Goal: Information Seeking & Learning: Learn about a topic

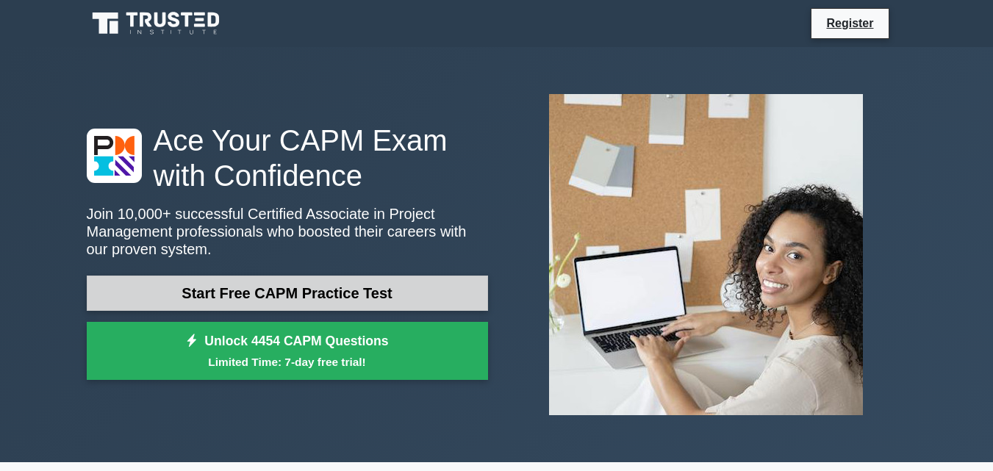
click at [295, 294] on link "Start Free CAPM Practice Test" at bounding box center [287, 293] width 401 height 35
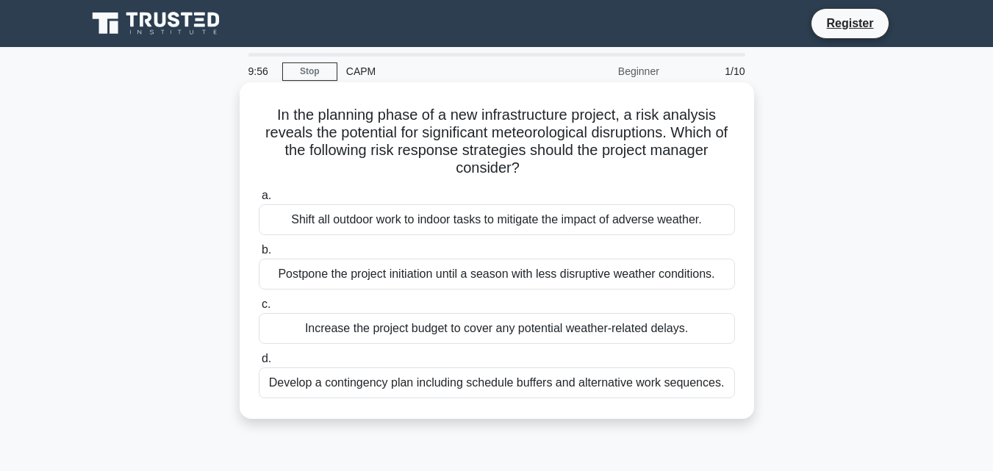
click at [267, 215] on div "Shift all outdoor work to indoor tasks to mitigate the impact of adverse weathe…" at bounding box center [497, 219] width 476 height 31
click at [259, 201] on input "a. Shift all outdoor work to indoor tasks to mitigate the impact of adverse wea…" at bounding box center [259, 196] width 0 height 10
